Goal: Task Accomplishment & Management: Use online tool/utility

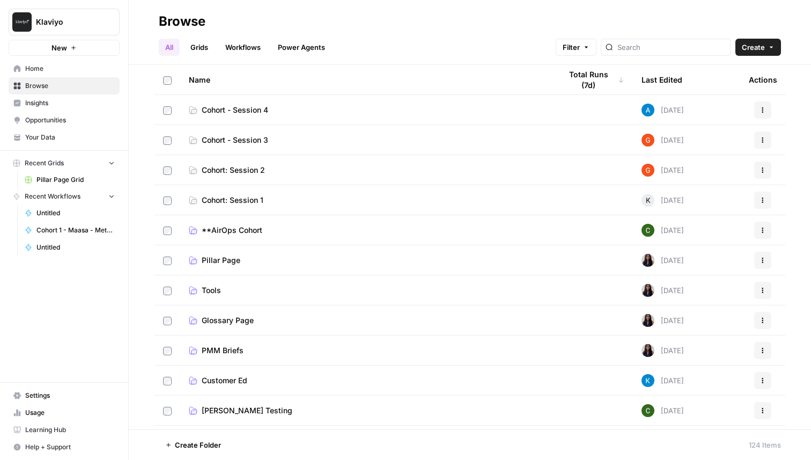
click at [297, 141] on link "Cohort - Session 3" at bounding box center [366, 140] width 355 height 11
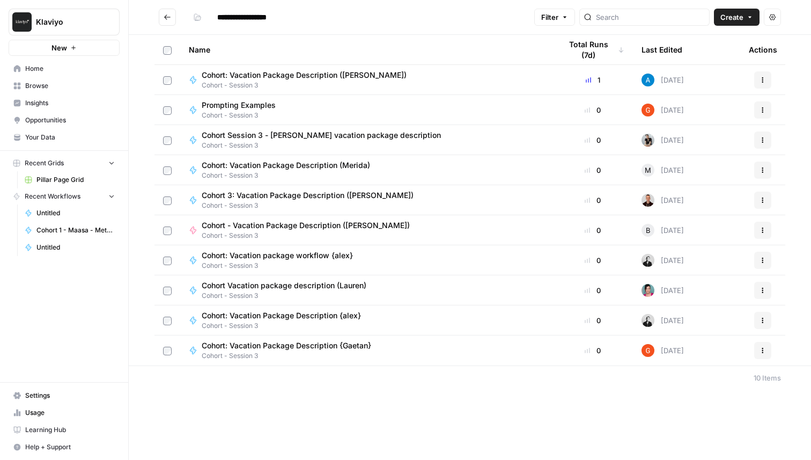
click at [316, 75] on span "Cohort: Vacation Package Description (Andrea)" at bounding box center [304, 75] width 205 height 11
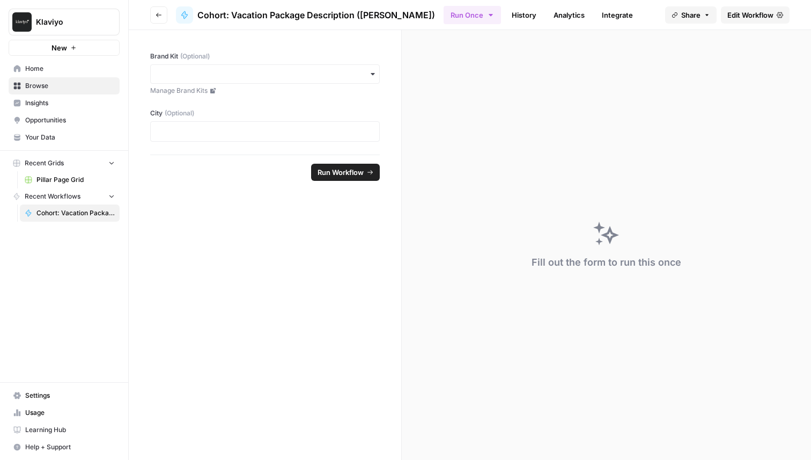
click at [154, 17] on button "Go back" at bounding box center [158, 14] width 17 height 17
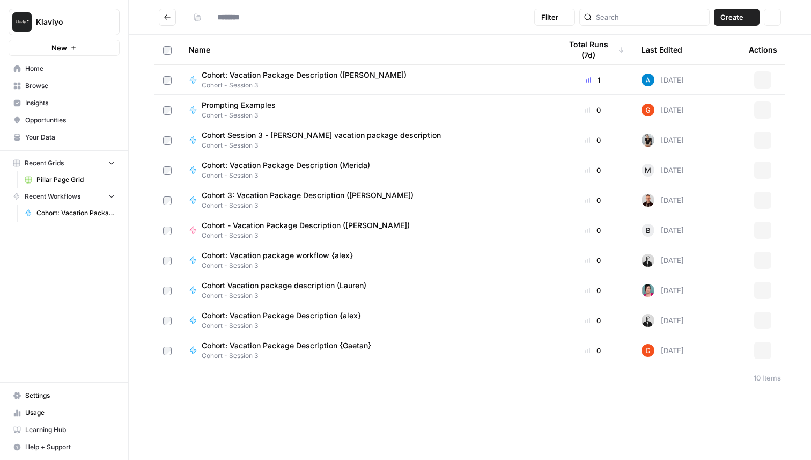
type input "**********"
